Goal: Navigation & Orientation: Find specific page/section

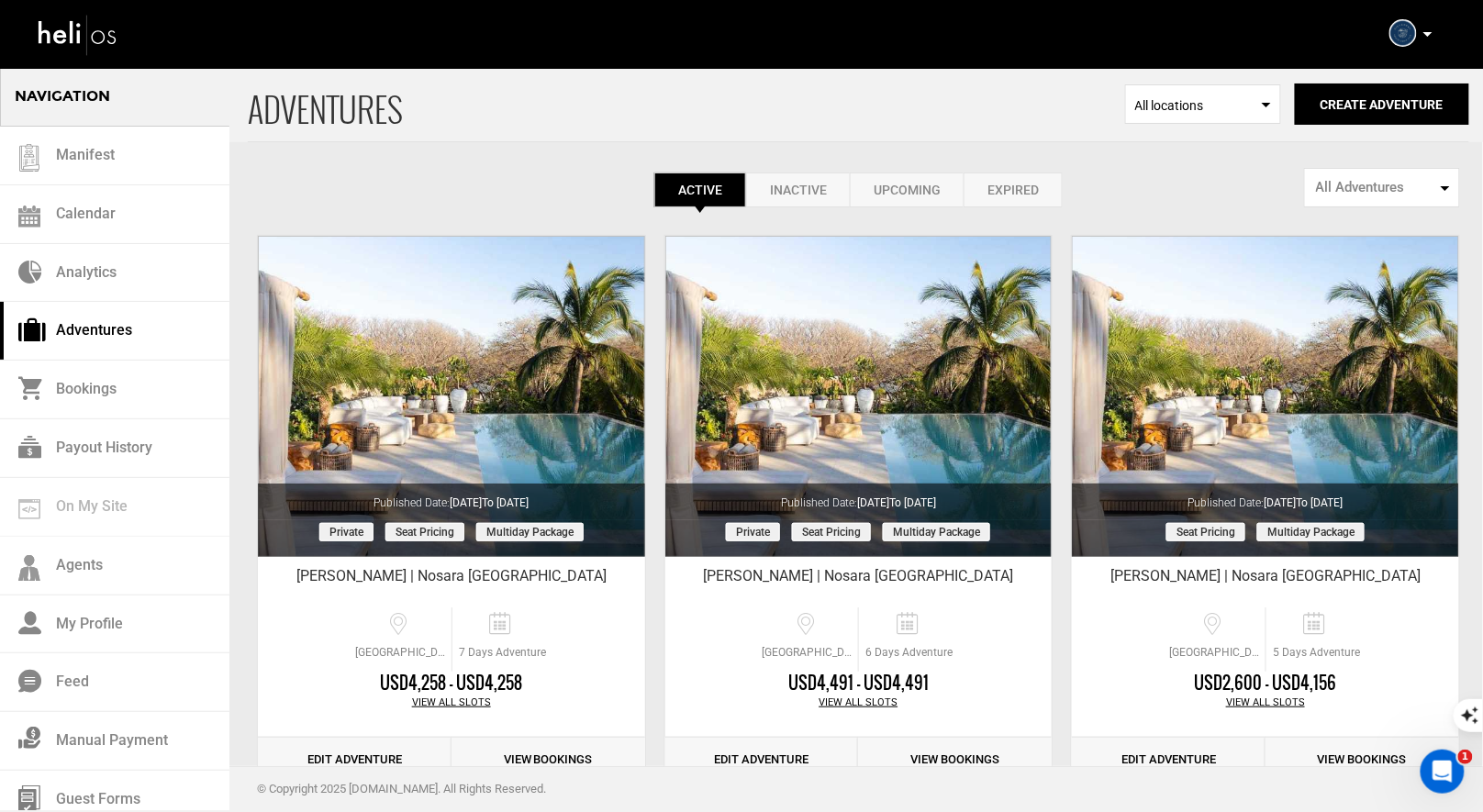
click at [1428, 34] on icon at bounding box center [1427, 34] width 9 height 5
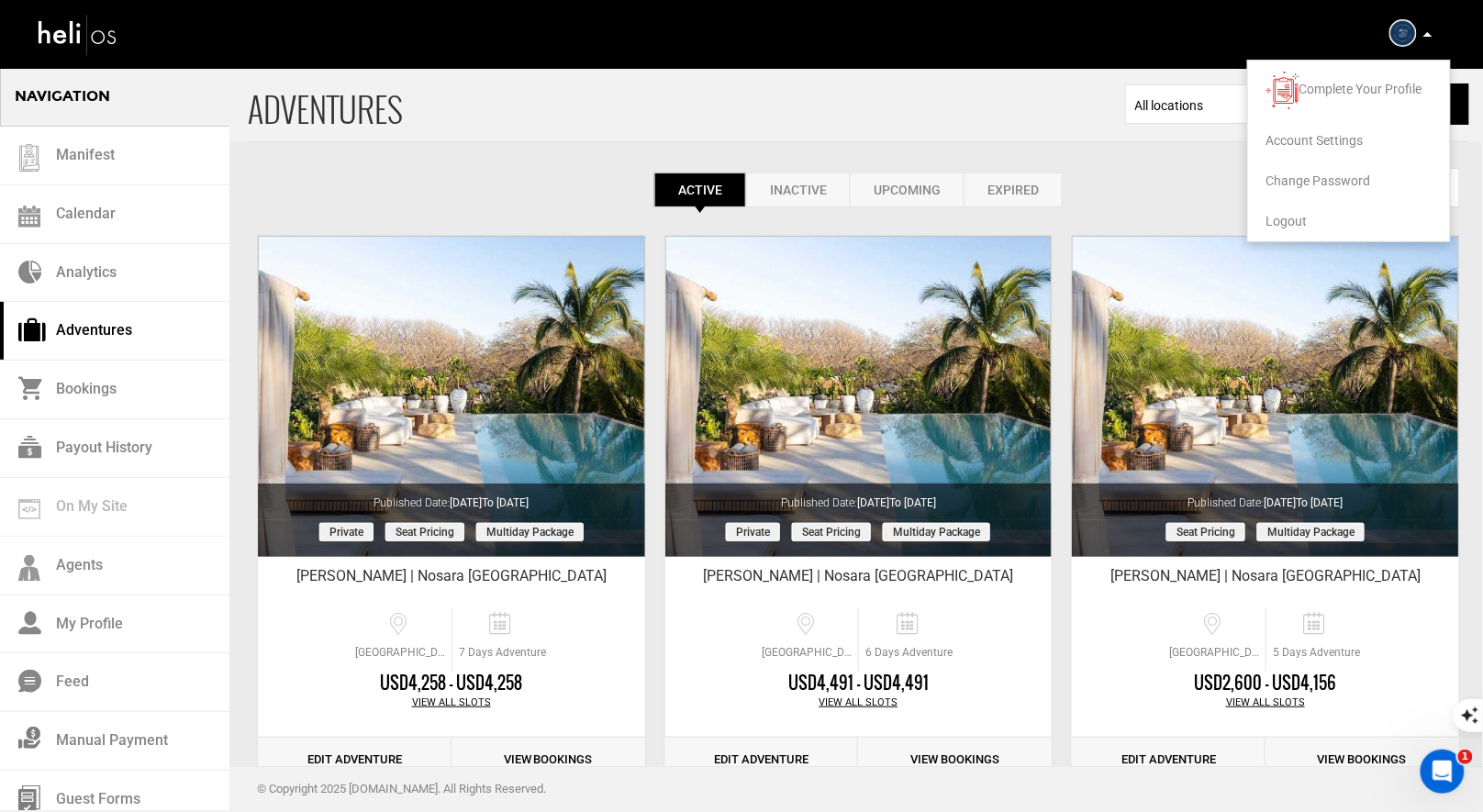
click at [1285, 215] on span "Logout" at bounding box center [1287, 220] width 41 height 15
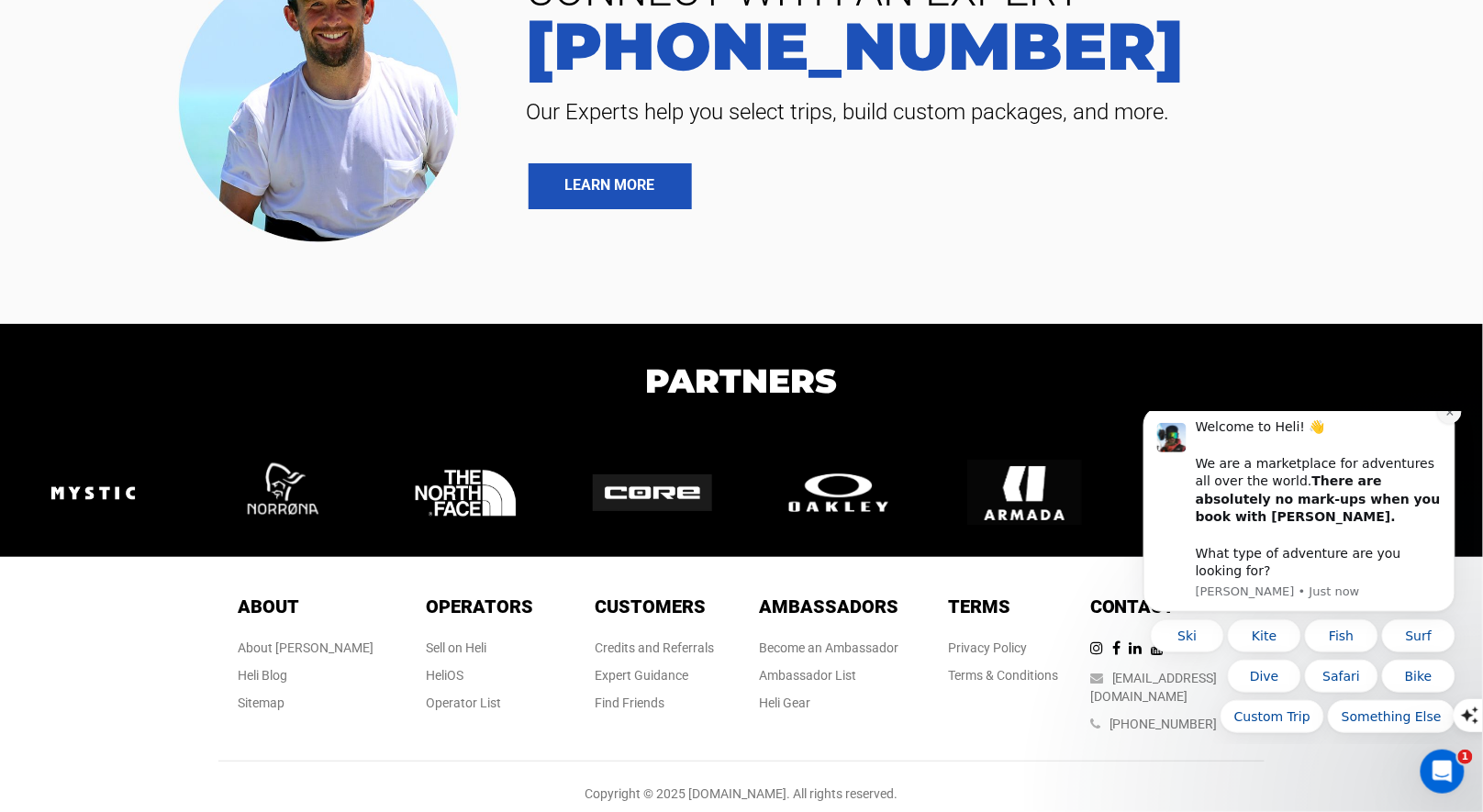
click at [1443, 423] on button "Dismiss notification" at bounding box center [1449, 411] width 23 height 23
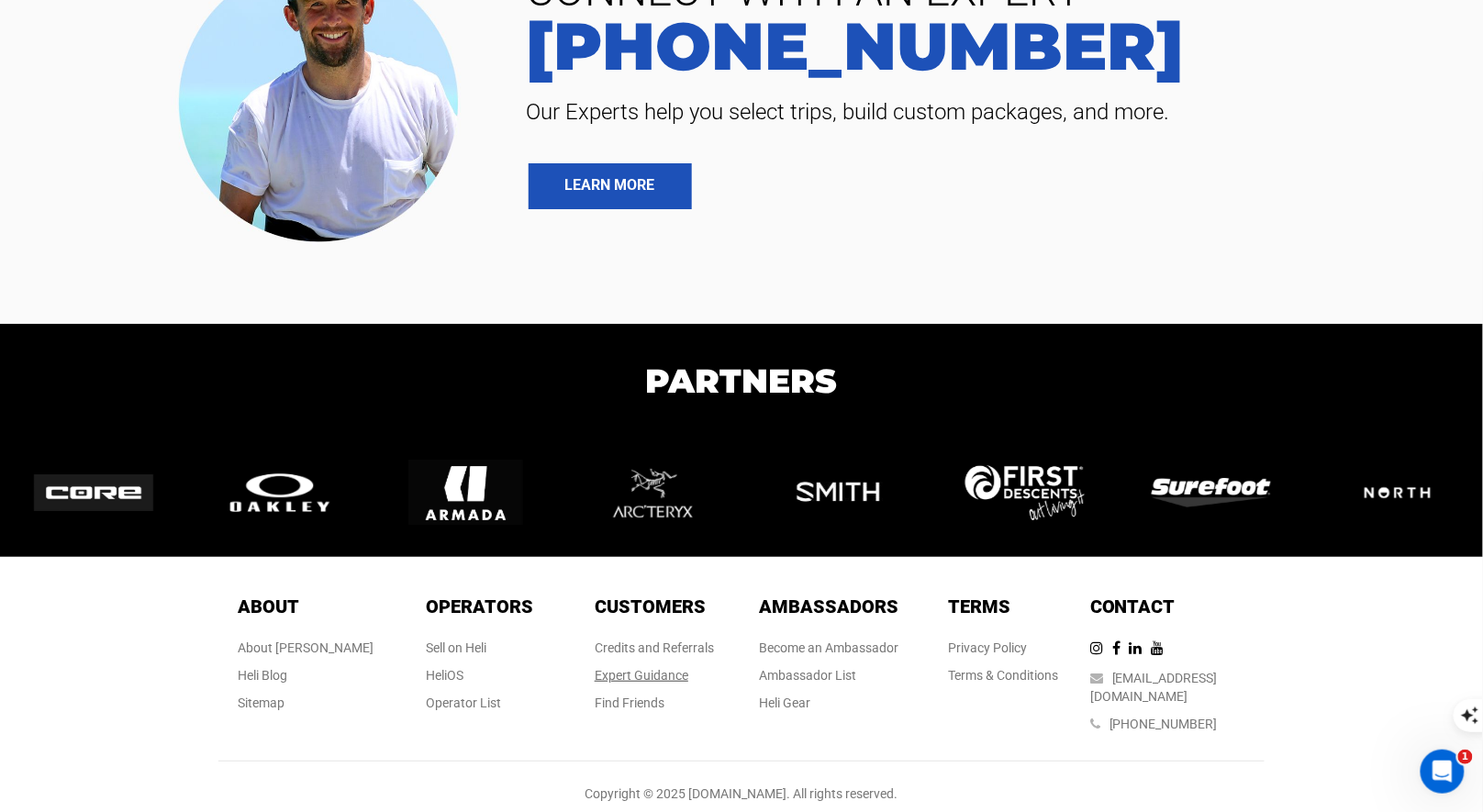
click at [624, 681] on link "Expert Guidance" at bounding box center [641, 674] width 94 height 15
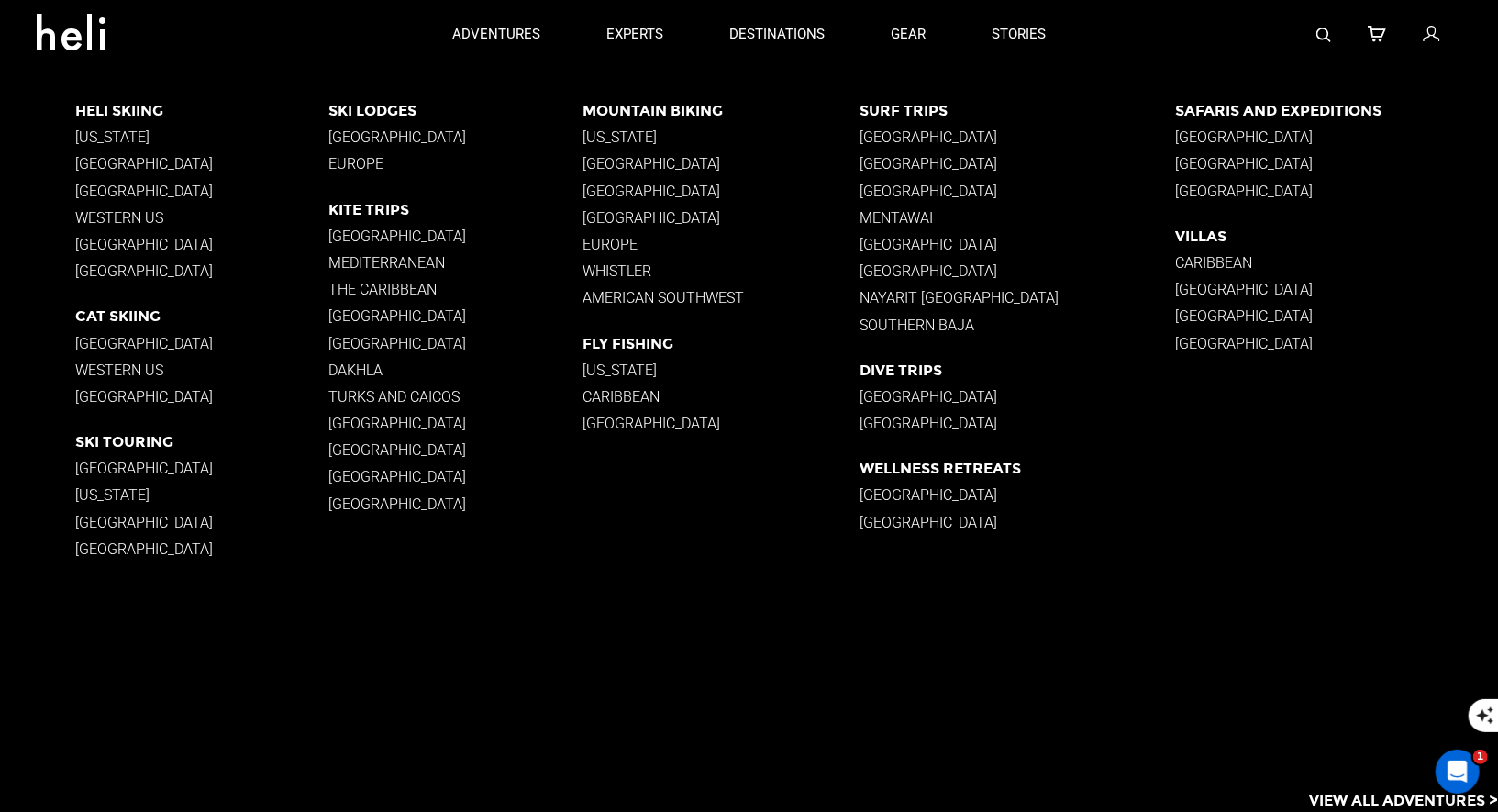
click at [927, 321] on p "Southern Baja" at bounding box center [1018, 325] width 315 height 18
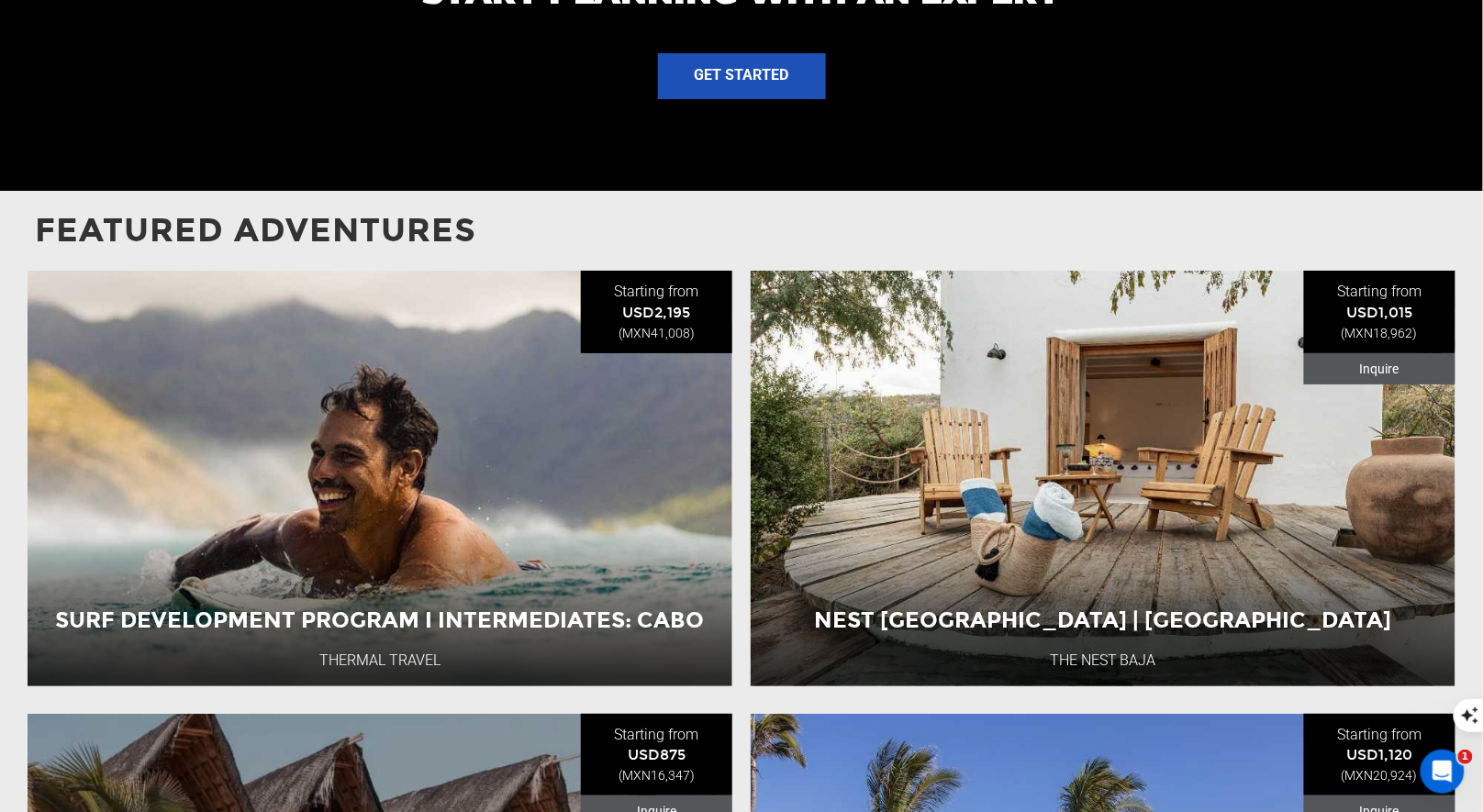
scroll to position [2612, 0]
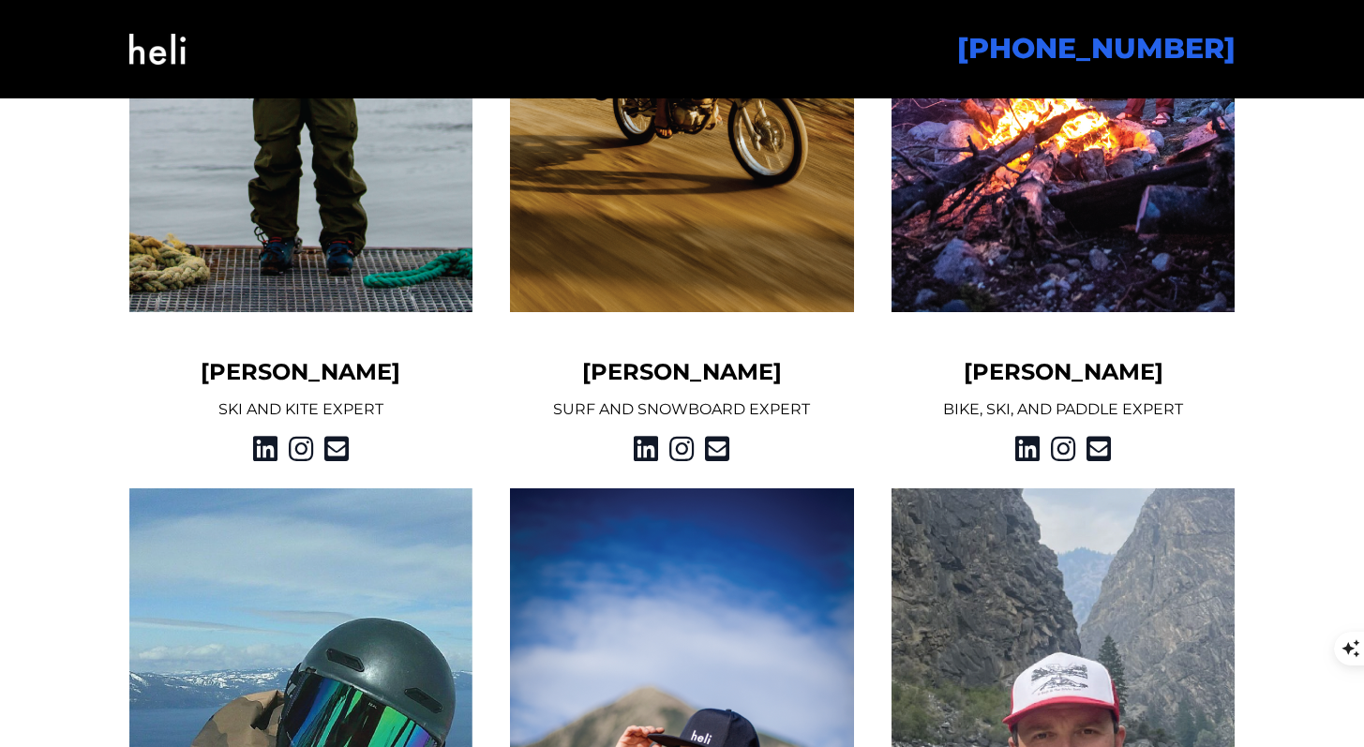
scroll to position [1762, 0]
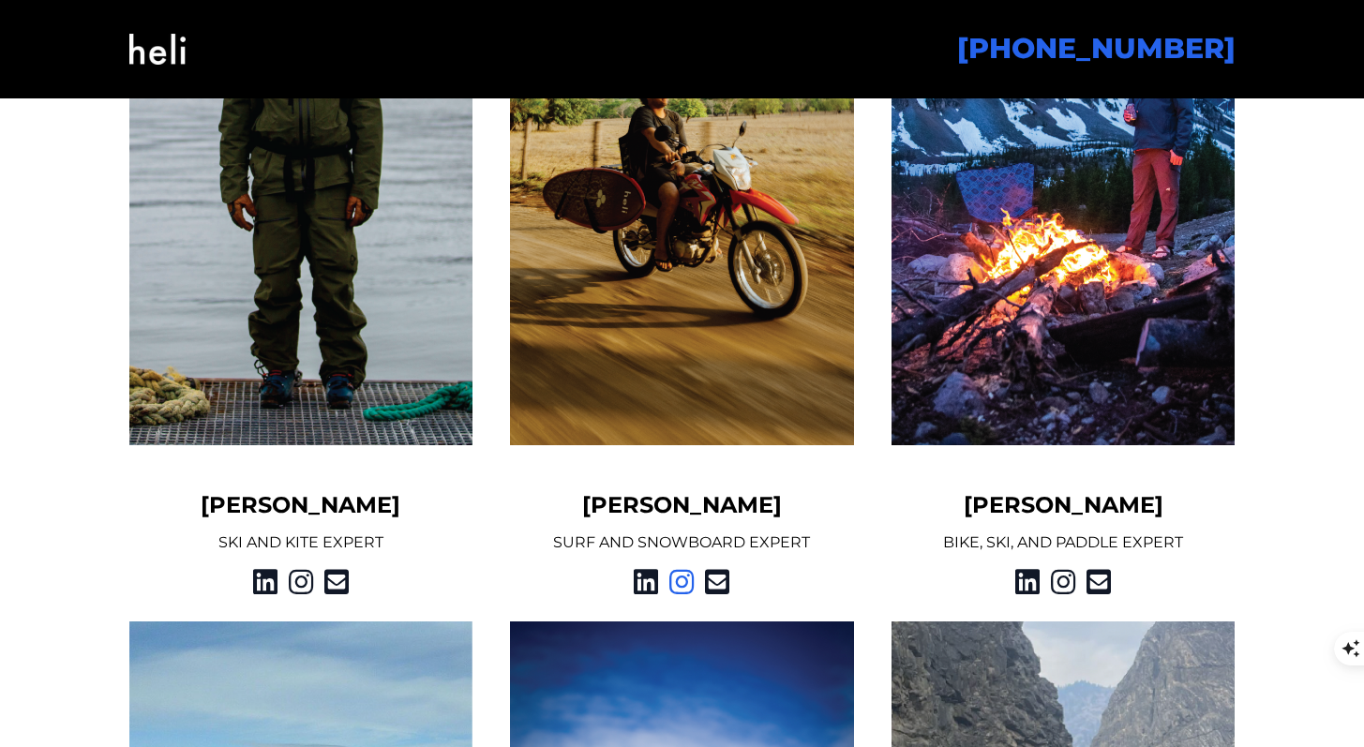
click at [680, 584] on icon at bounding box center [681, 582] width 24 height 34
